Goal: Navigation & Orientation: Find specific page/section

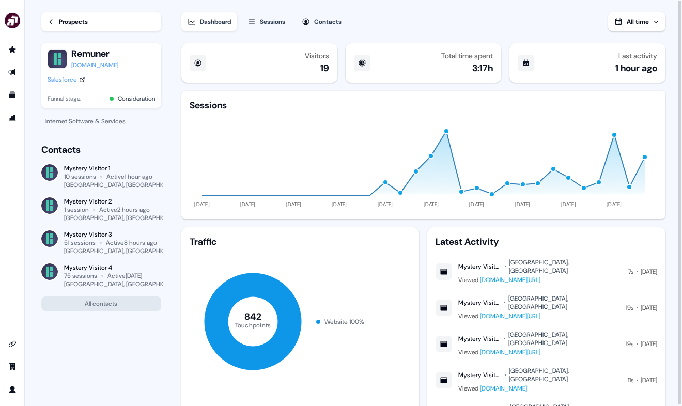
click at [56, 24] on link "Prospects" at bounding box center [101, 21] width 120 height 19
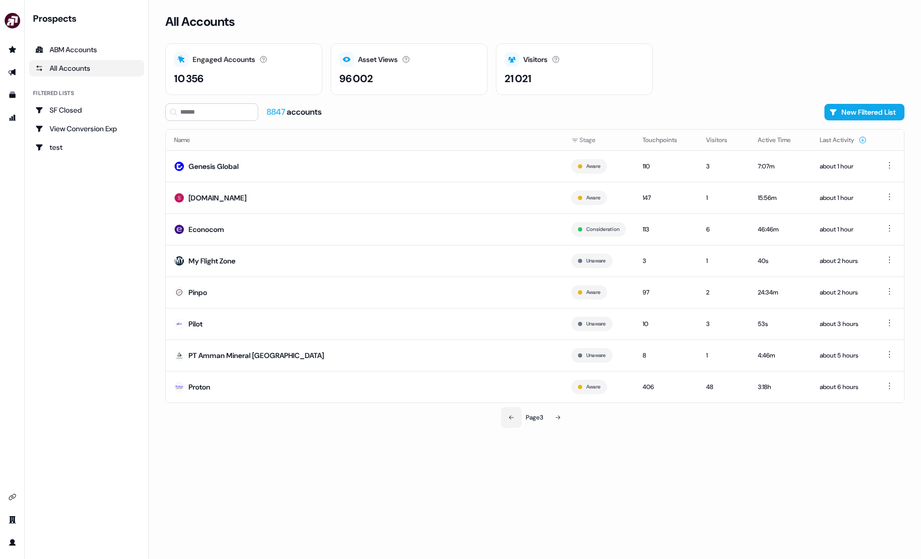
click at [514, 405] on button at bounding box center [511, 417] width 21 height 21
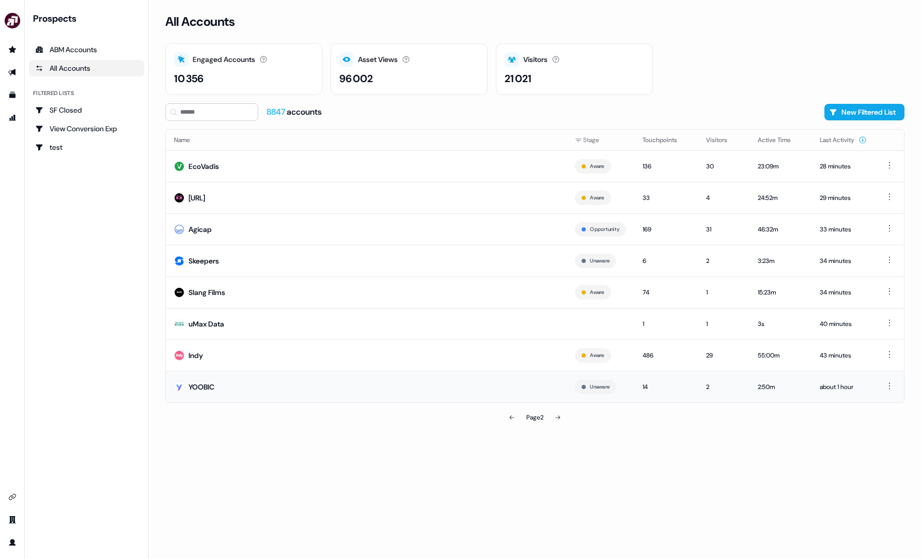
click at [515, 385] on td "YOOBIC" at bounding box center [366, 386] width 401 height 31
click at [514, 405] on button at bounding box center [511, 417] width 21 height 21
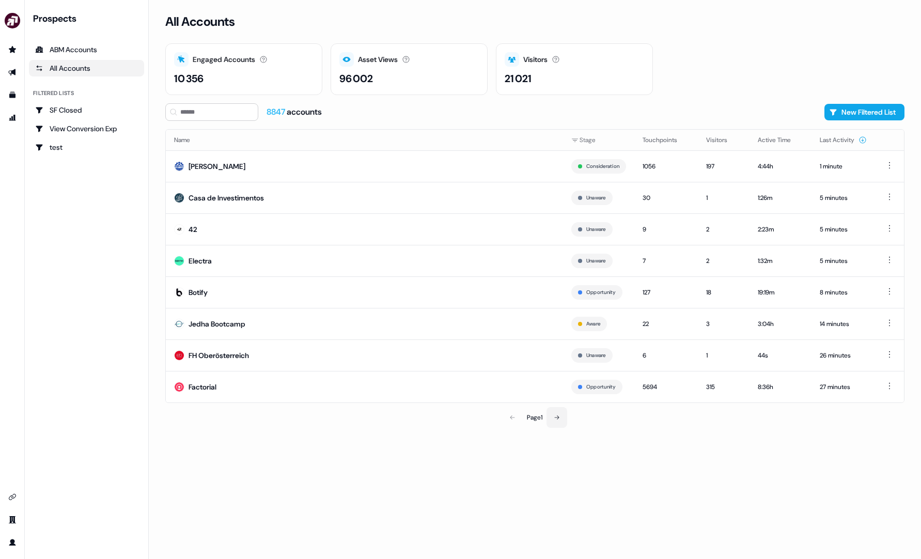
click at [561, 405] on button at bounding box center [556, 417] width 21 height 21
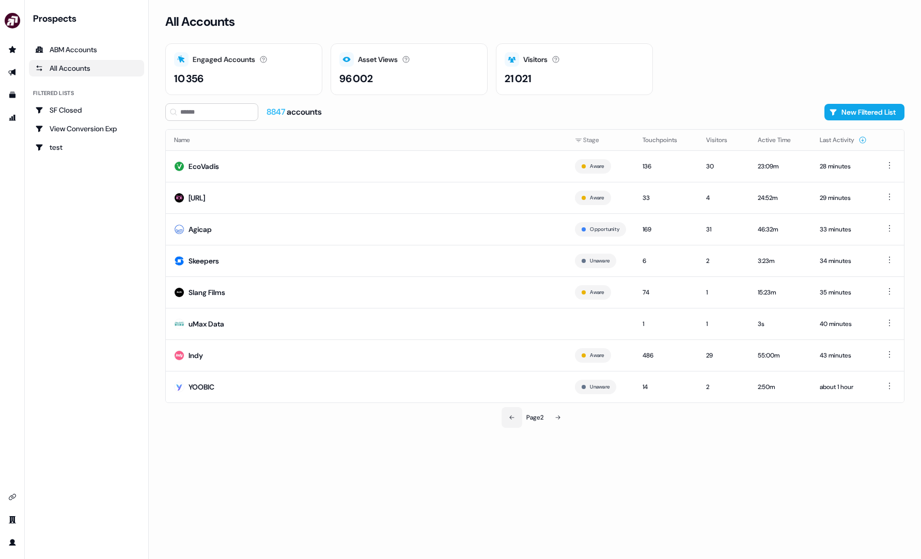
click at [511, 405] on button at bounding box center [511, 417] width 21 height 21
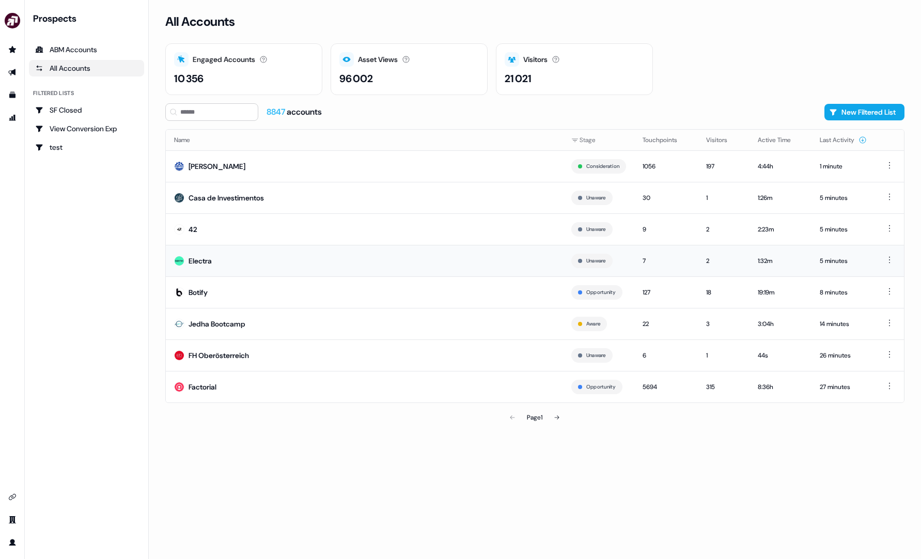
click at [448, 260] on td "Electra" at bounding box center [364, 260] width 397 height 31
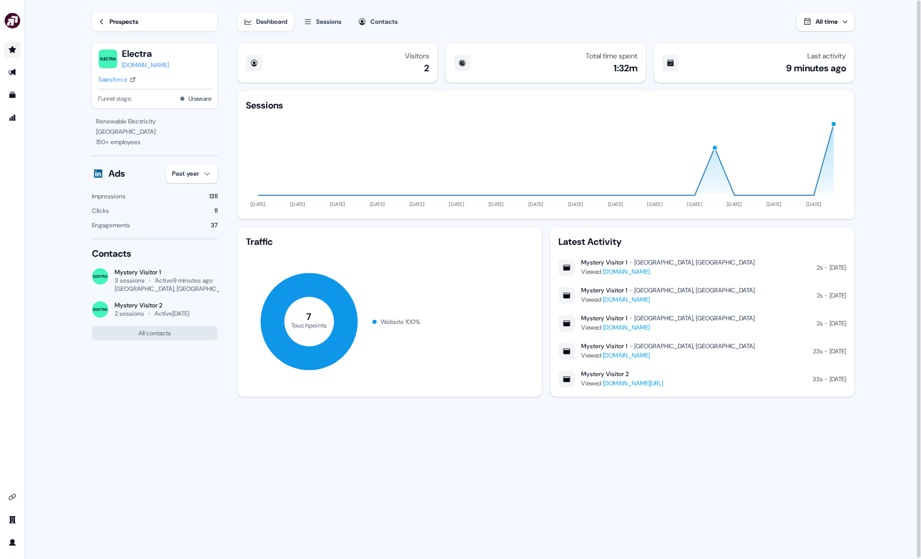
click at [14, 45] on link "Go to prospects" at bounding box center [12, 49] width 17 height 17
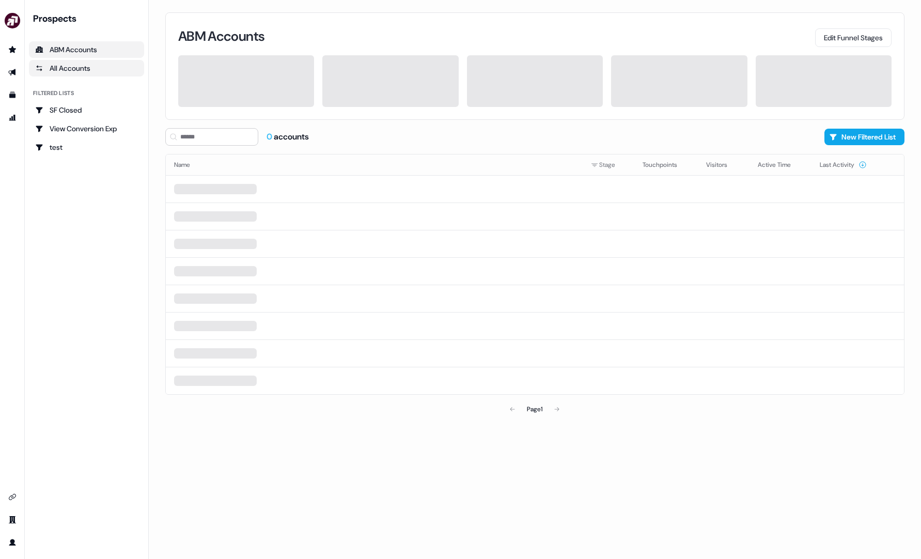
click at [66, 65] on div "All Accounts" at bounding box center [86, 68] width 103 height 10
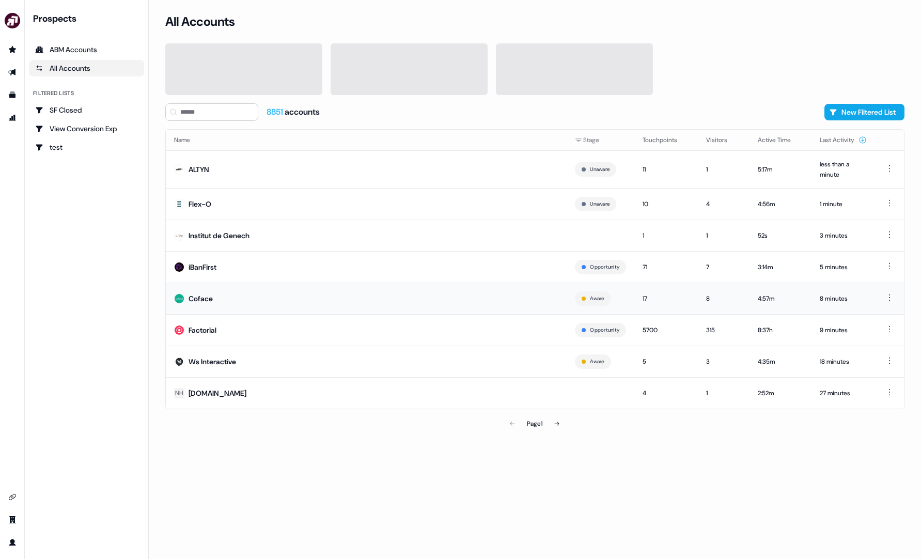
click at [382, 309] on td "Coface" at bounding box center [366, 297] width 401 height 31
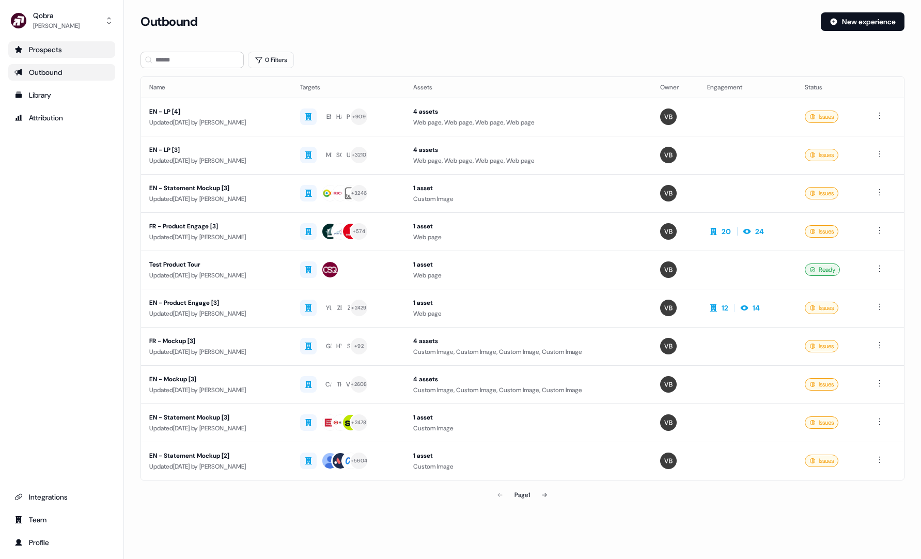
click at [55, 55] on link "Prospects" at bounding box center [61, 49] width 107 height 17
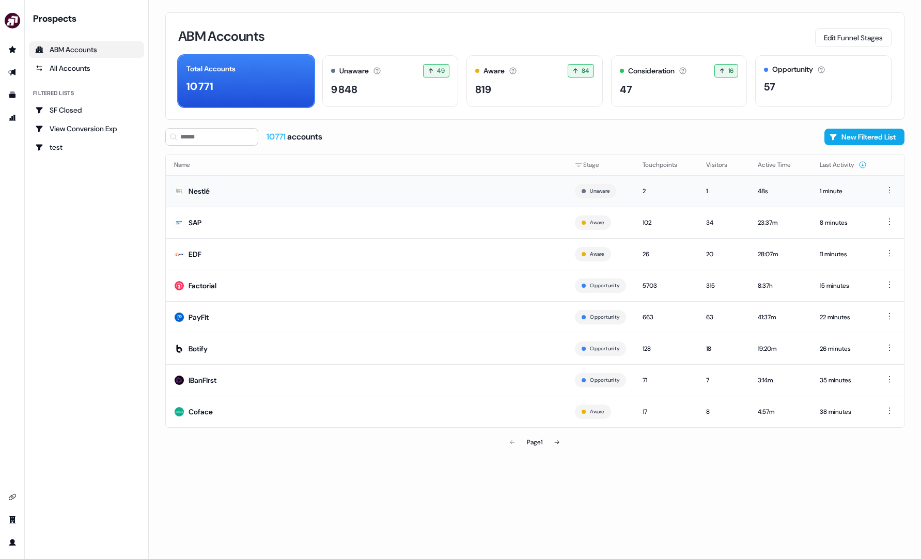
click at [503, 196] on td "Nestlé" at bounding box center [366, 190] width 401 height 31
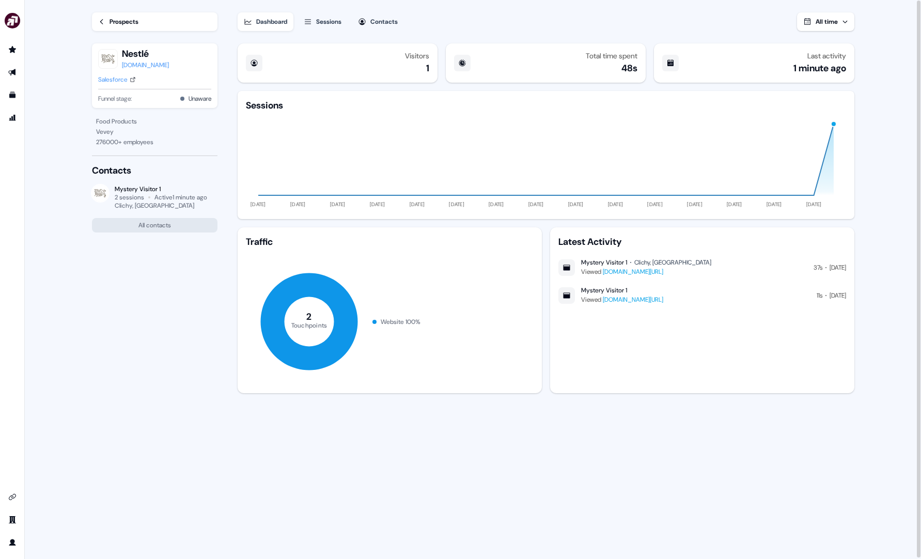
click at [117, 25] on div "Prospects" at bounding box center [123, 22] width 29 height 10
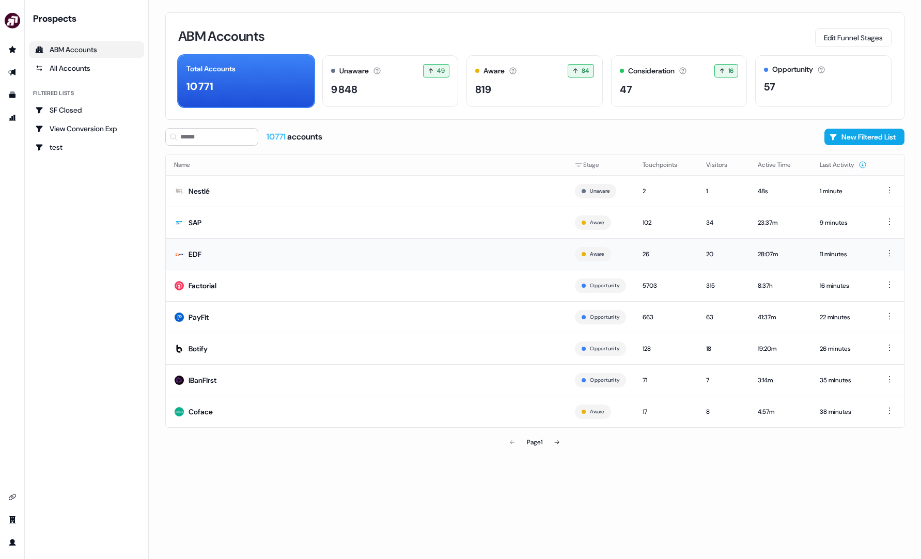
click at [295, 245] on td "EDF" at bounding box center [366, 253] width 401 height 31
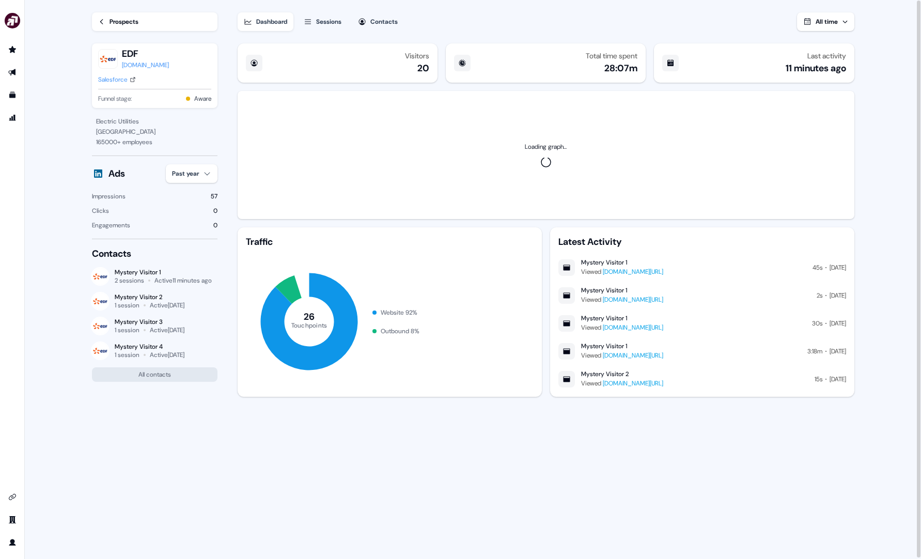
click at [168, 33] on div "Prospects EDF edf.fr Salesforce Funnel stage: Aware" at bounding box center [154, 58] width 125 height 116
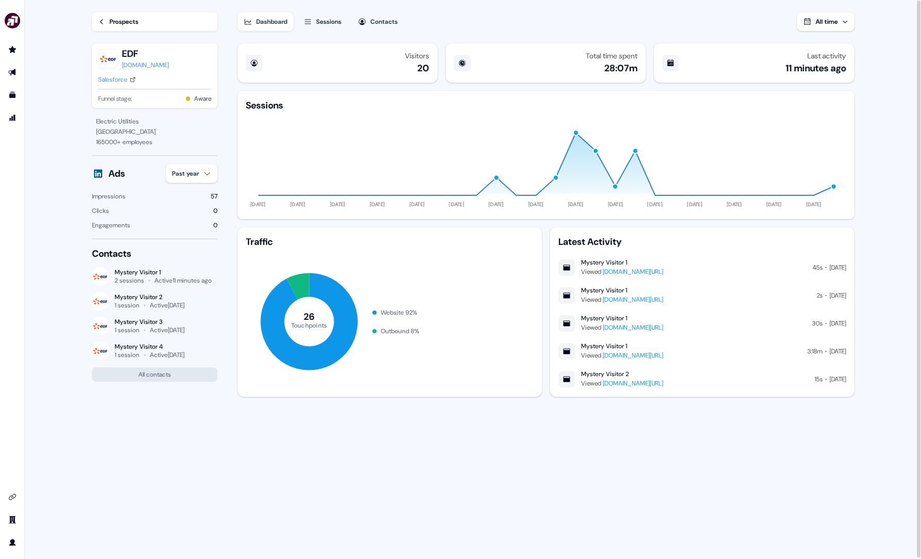
click at [166, 23] on link "Prospects" at bounding box center [154, 21] width 125 height 19
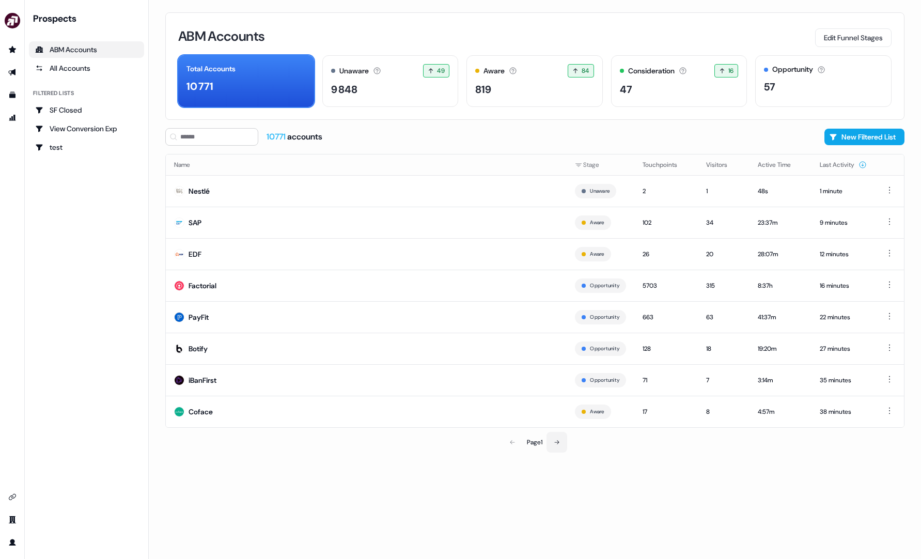
click at [558, 448] on button at bounding box center [556, 442] width 21 height 21
click at [560, 445] on button at bounding box center [557, 442] width 21 height 21
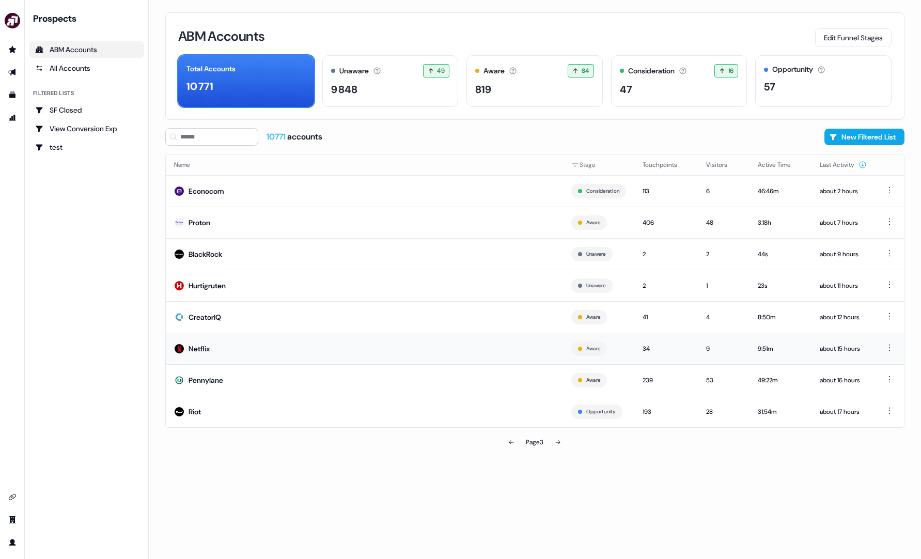
click at [458, 356] on td "Netflix" at bounding box center [364, 348] width 397 height 31
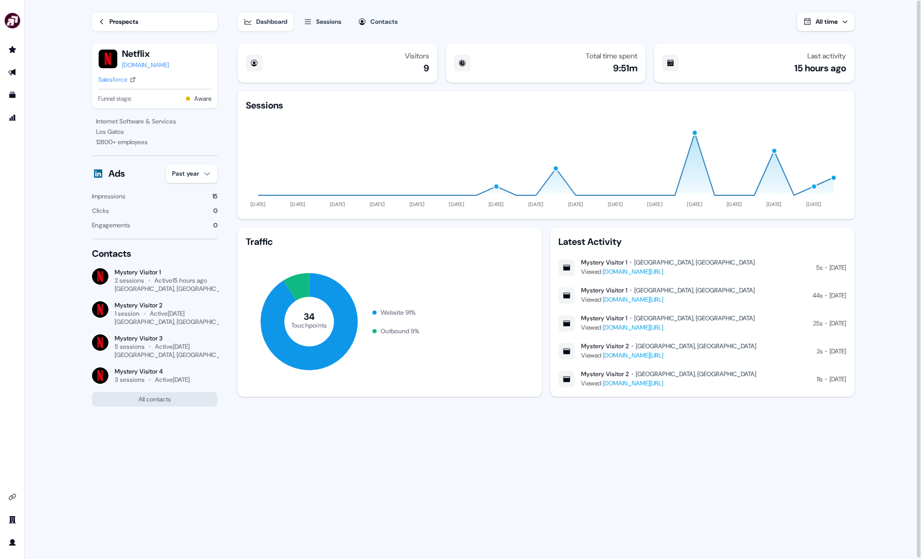
scroll to position [1, 0]
click at [116, 20] on div "Prospects" at bounding box center [123, 20] width 29 height 10
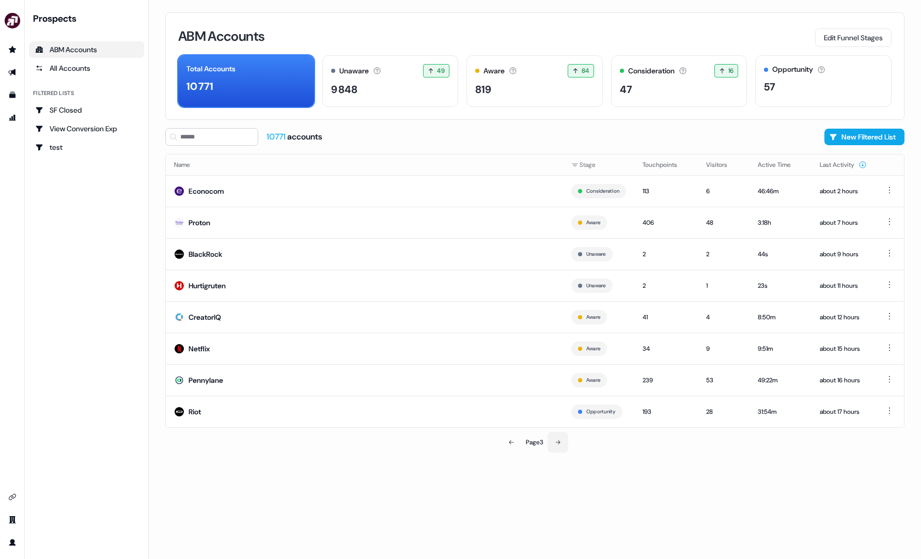
click at [553, 445] on button at bounding box center [557, 442] width 21 height 21
click at [509, 440] on icon at bounding box center [511, 442] width 6 height 6
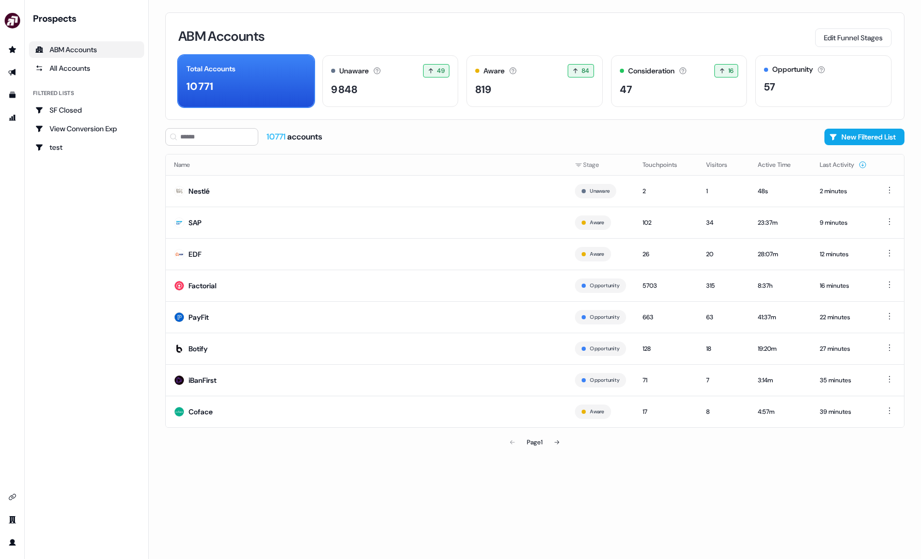
click at [99, 78] on div "Prospects ABM Accounts All Accounts Filtered lists SF Closed View Conversion Ex…" at bounding box center [86, 83] width 115 height 143
click at [94, 74] on link "All Accounts" at bounding box center [86, 68] width 115 height 17
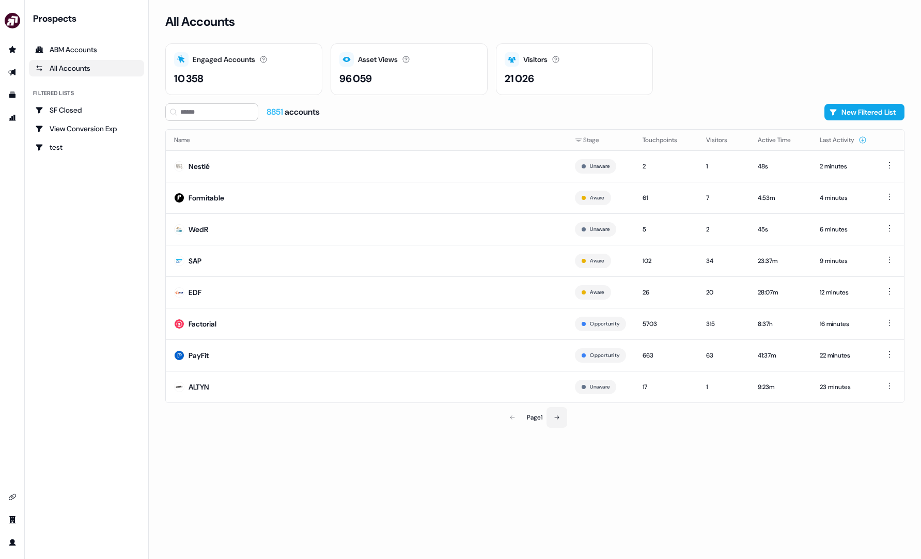
click at [560, 419] on icon at bounding box center [557, 417] width 6 height 6
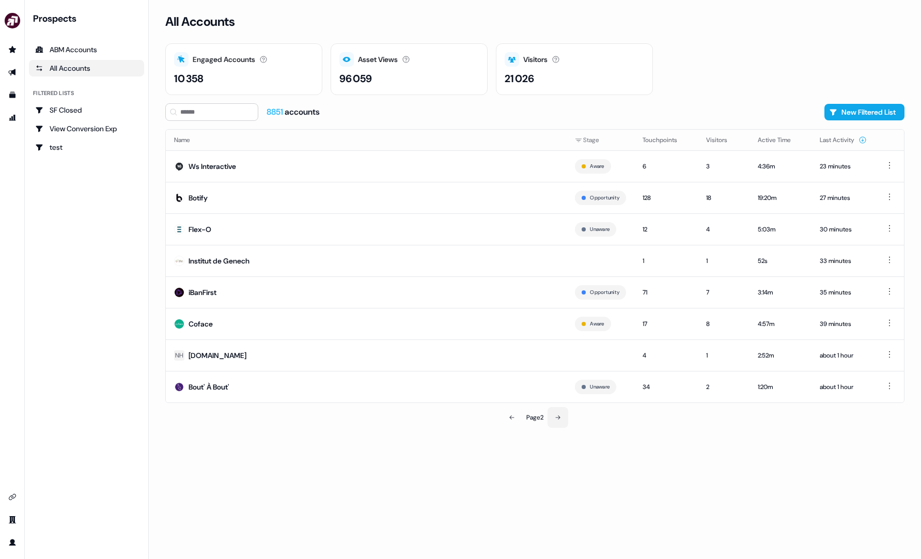
click at [555, 418] on icon at bounding box center [558, 417] width 6 height 6
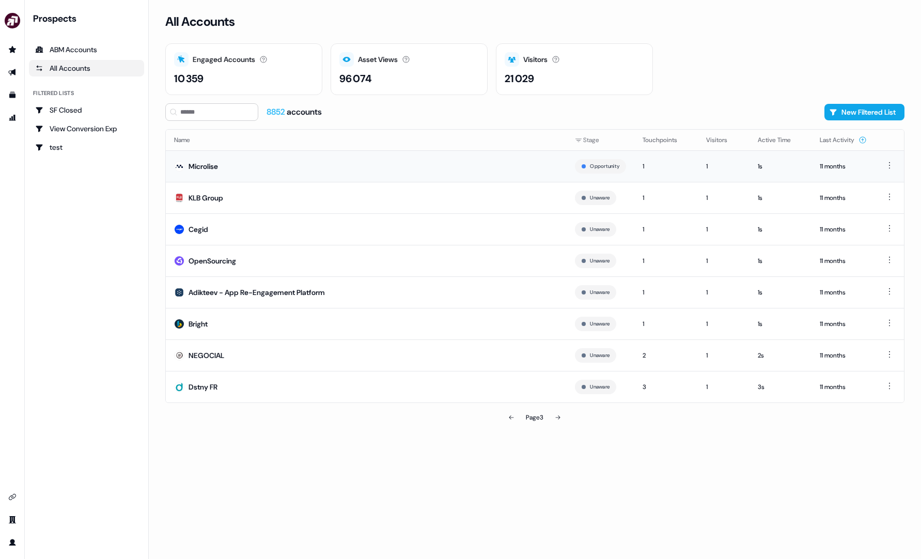
click at [441, 160] on td "Microlise" at bounding box center [366, 165] width 401 height 31
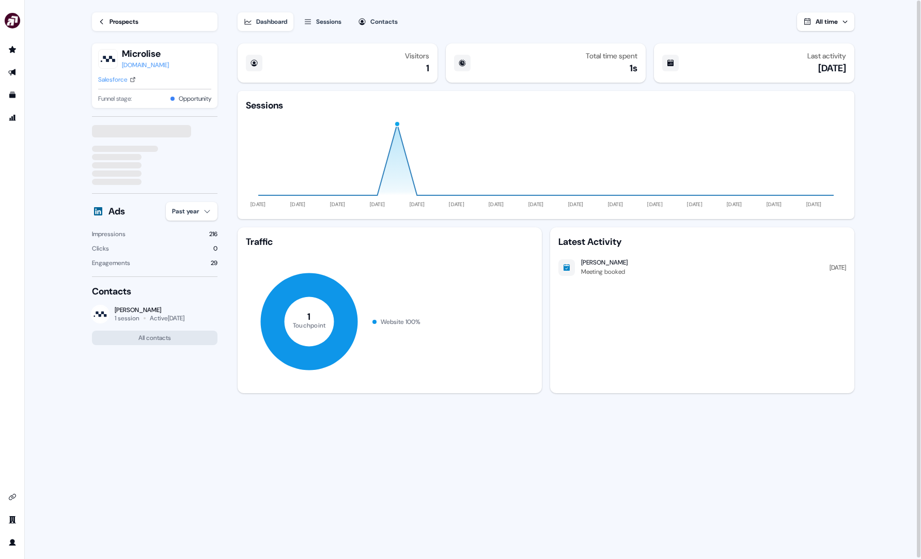
click at [131, 23] on div "Prospects" at bounding box center [123, 22] width 29 height 10
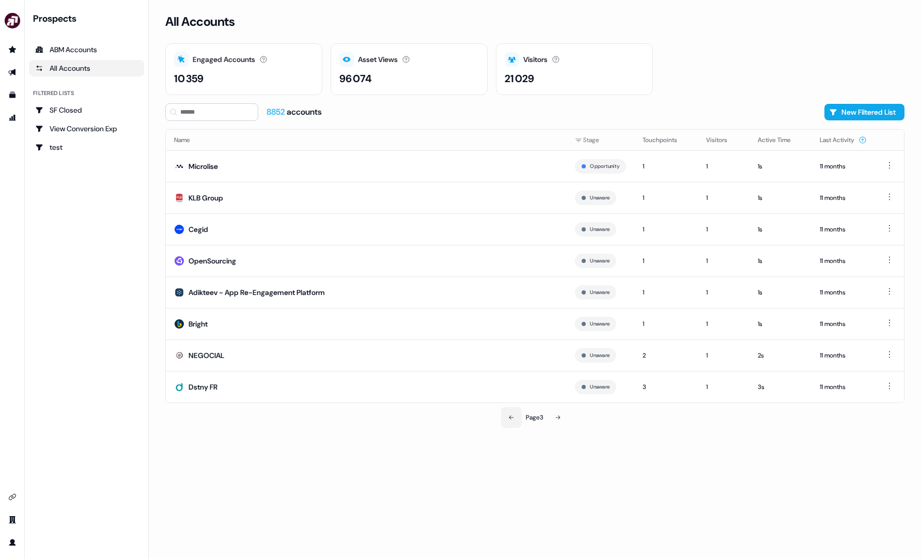
click at [510, 418] on icon at bounding box center [511, 417] width 6 height 6
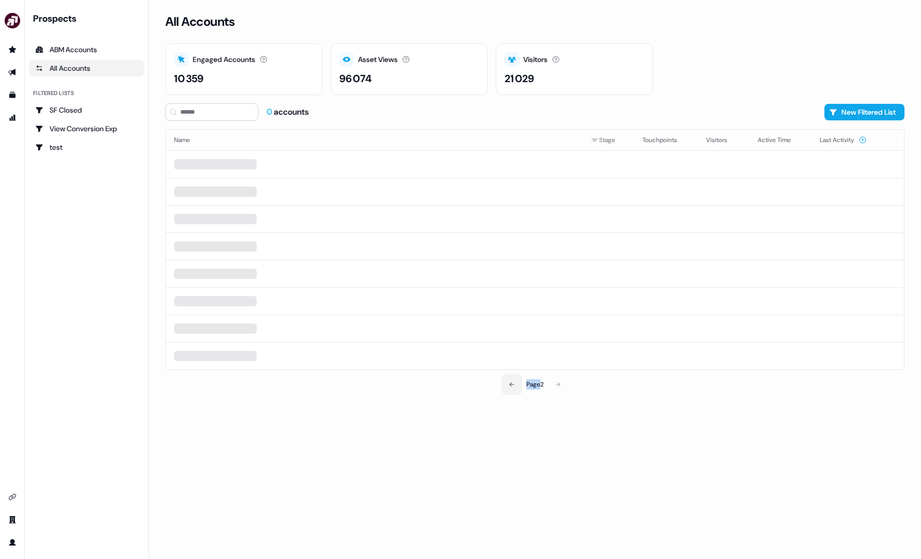
click at [510, 418] on div "All Accounts Engaged Accounts Accounts that have interacted with an asset. 10 3…" at bounding box center [535, 279] width 772 height 559
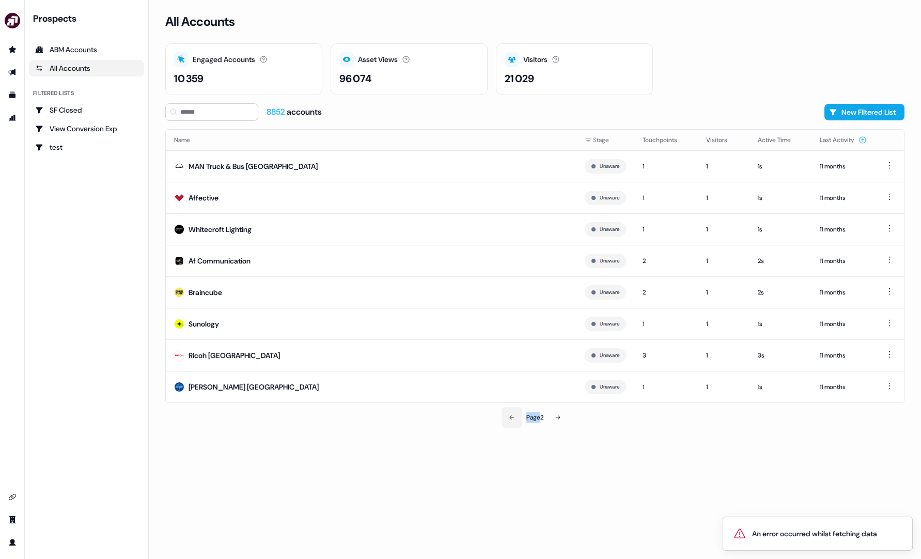
click at [509, 417] on icon at bounding box center [512, 417] width 6 height 6
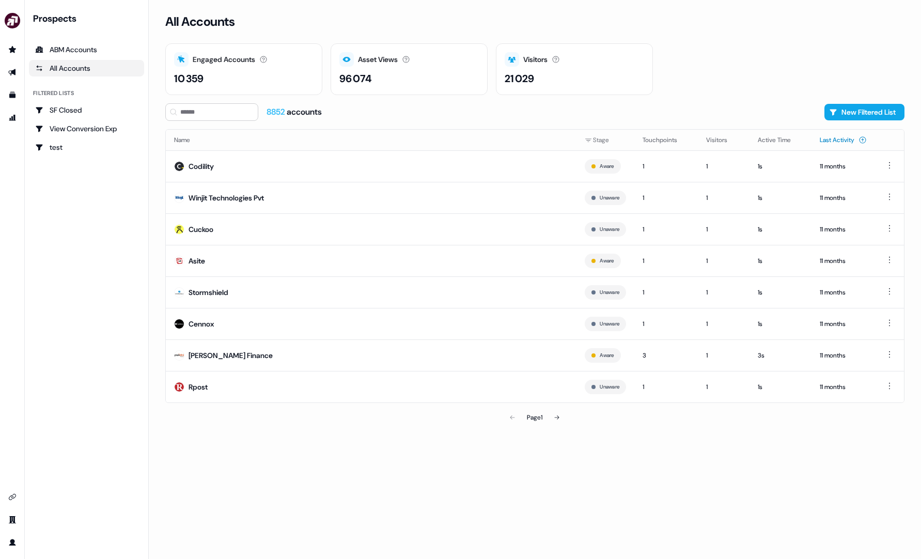
click at [861, 142] on icon at bounding box center [862, 139] width 7 height 7
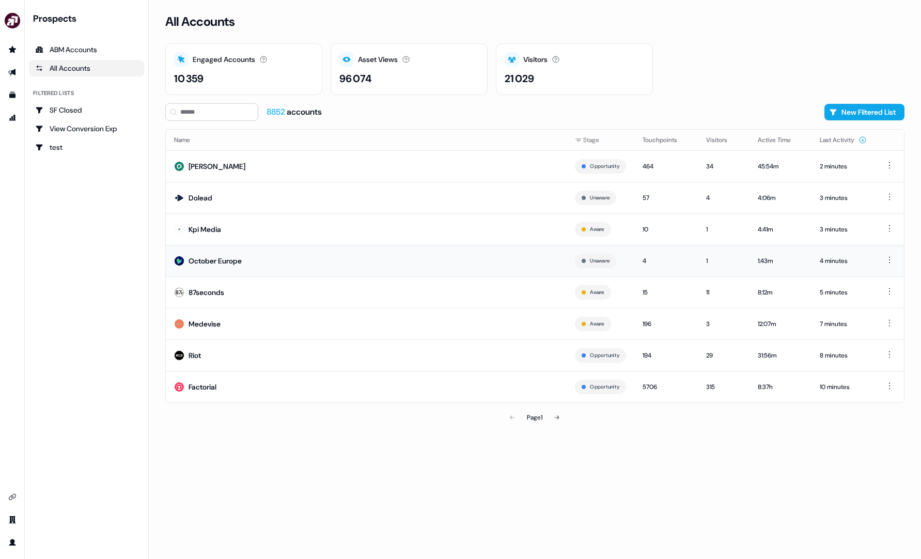
click at [407, 254] on td "October Europe" at bounding box center [366, 260] width 401 height 31
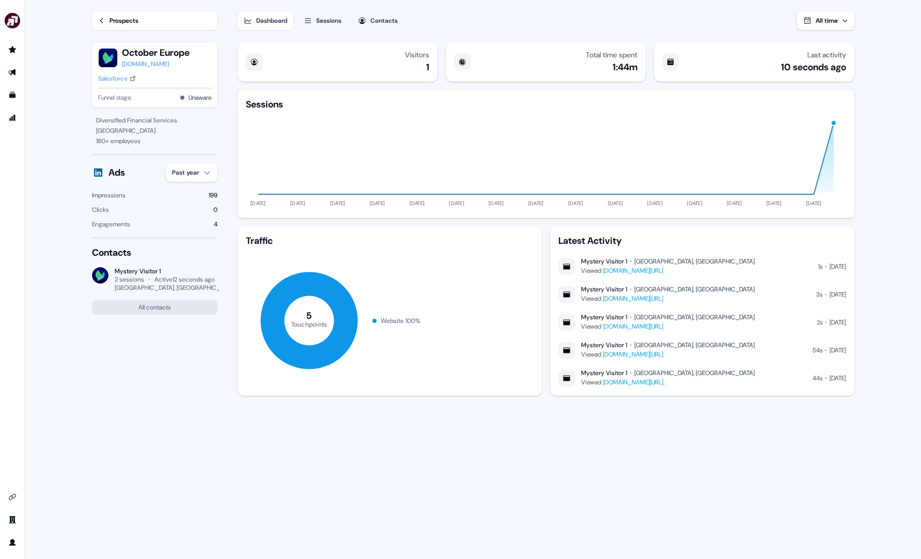
scroll to position [1, 0]
